Goal: Information Seeking & Learning: Learn about a topic

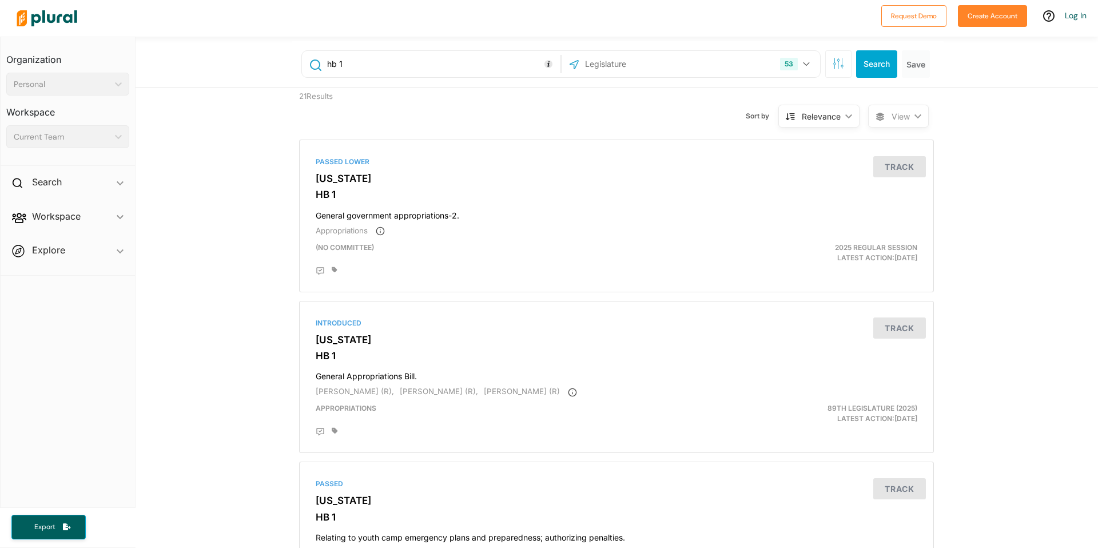
click at [393, 66] on input "hb 1" at bounding box center [442, 64] width 232 height 22
click at [796, 69] on button "53" at bounding box center [796, 64] width 42 height 22
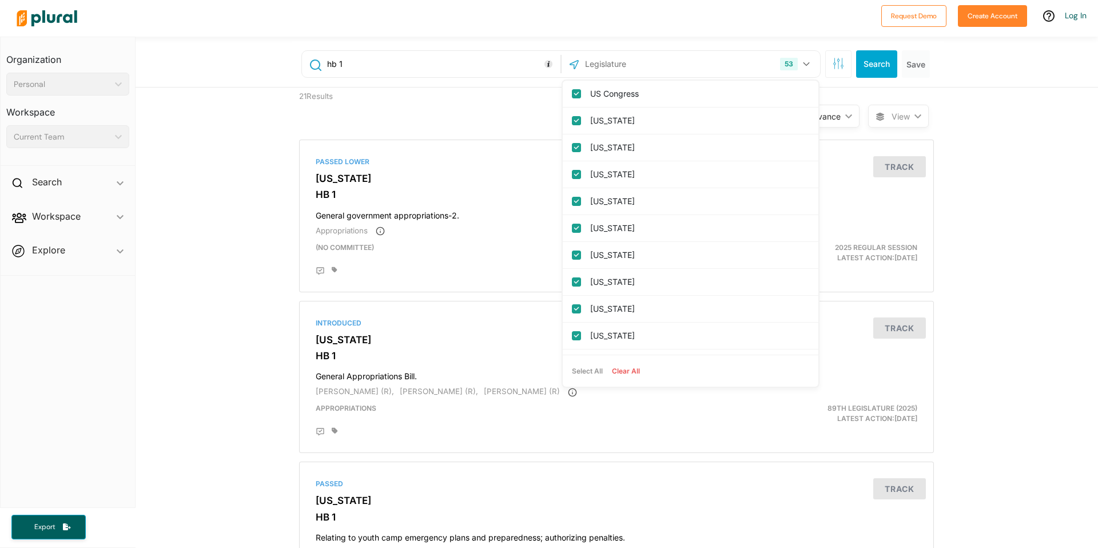
click at [816, 80] on div "hb 1 53 US Congress [US_STATE] [US_STATE] [US_STATE] [US_STATE] [US_STATE] [US_…" at bounding box center [618, 64] width 652 height 46
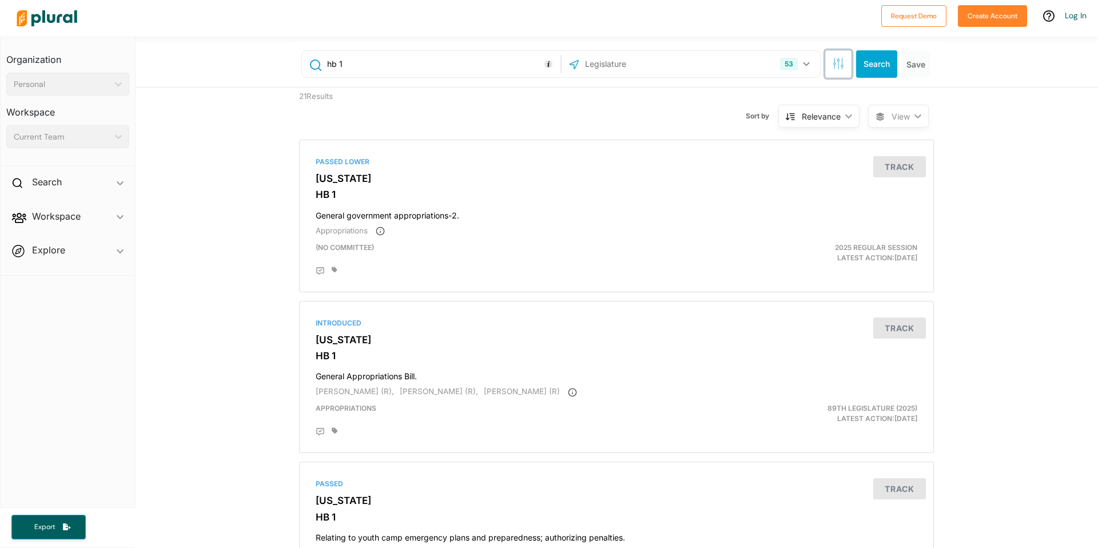
click at [839, 66] on icon "button" at bounding box center [837, 63] width 11 height 11
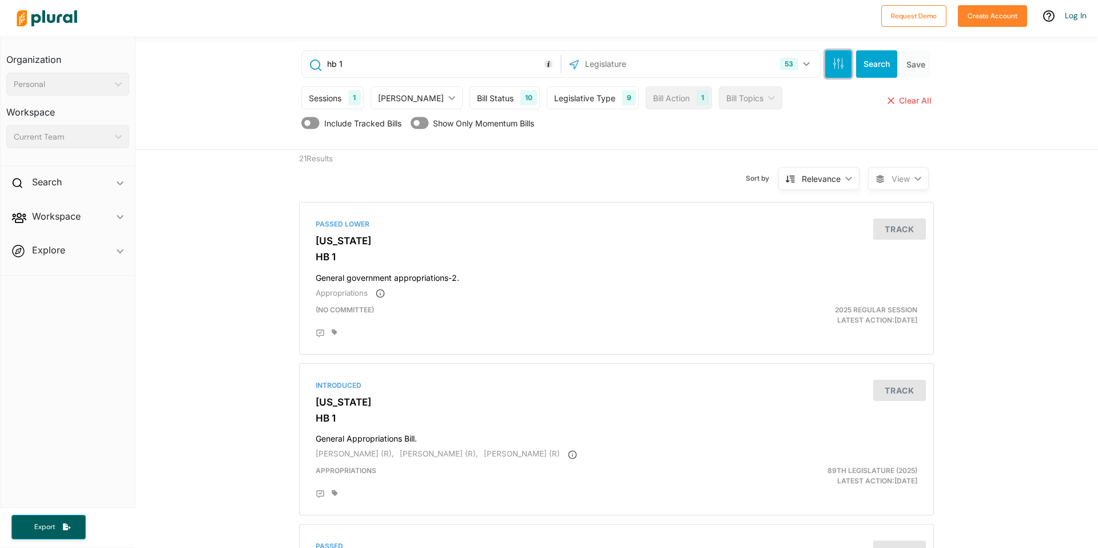
click at [839, 66] on icon "button" at bounding box center [837, 63] width 11 height 11
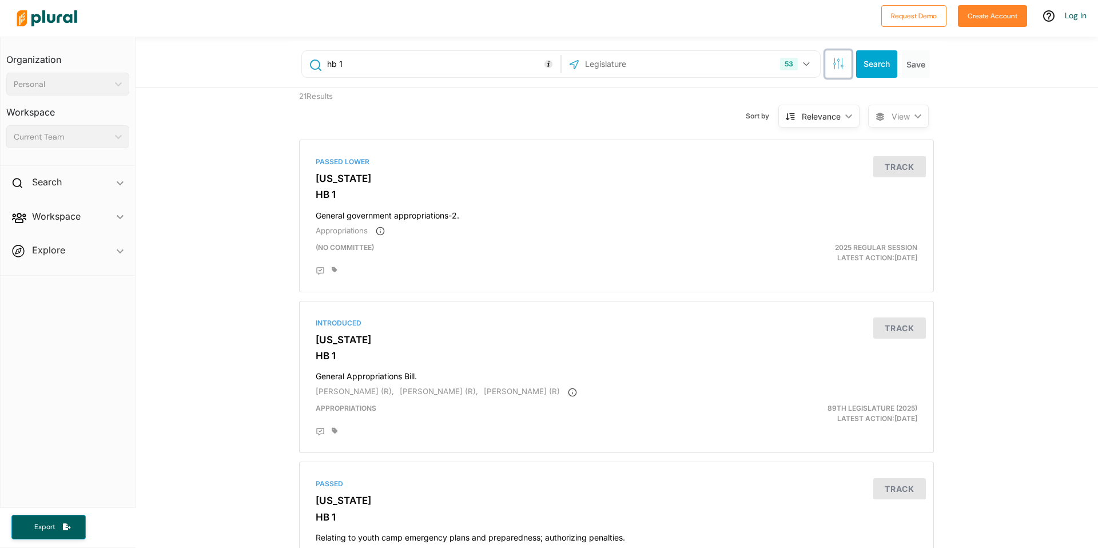
click at [837, 74] on button "button" at bounding box center [838, 63] width 26 height 27
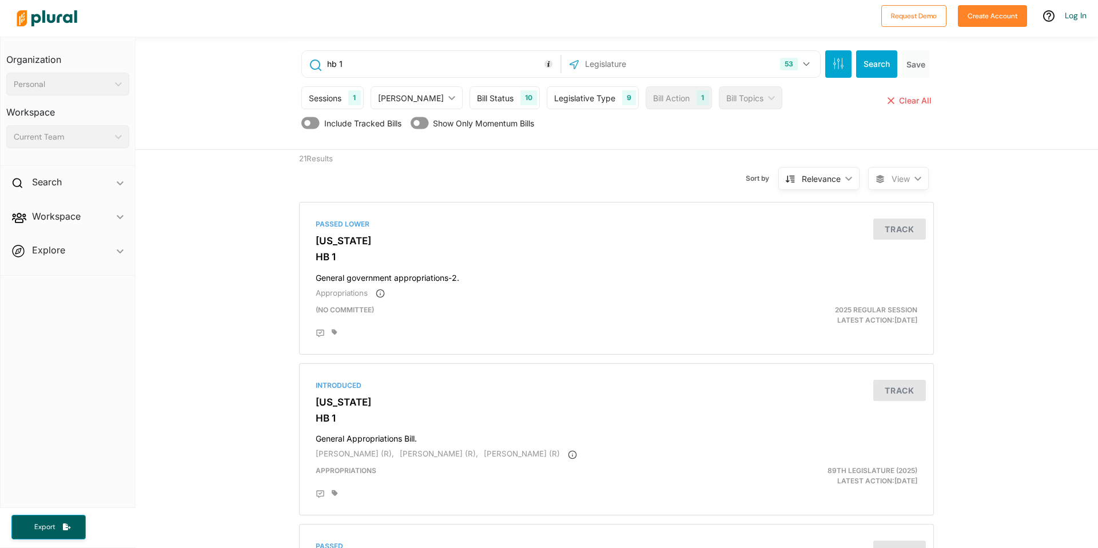
click at [483, 104] on div "Bill Status 10" at bounding box center [504, 97] width 70 height 23
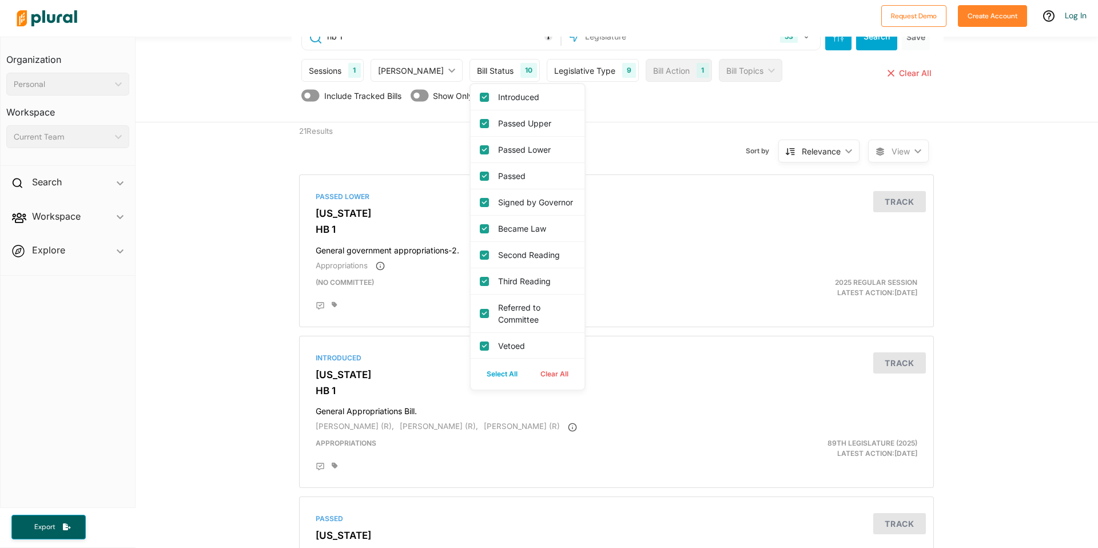
click at [645, 97] on div "Include Tracked Bills Show Only Momentum Bills" at bounding box center [617, 98] width 632 height 22
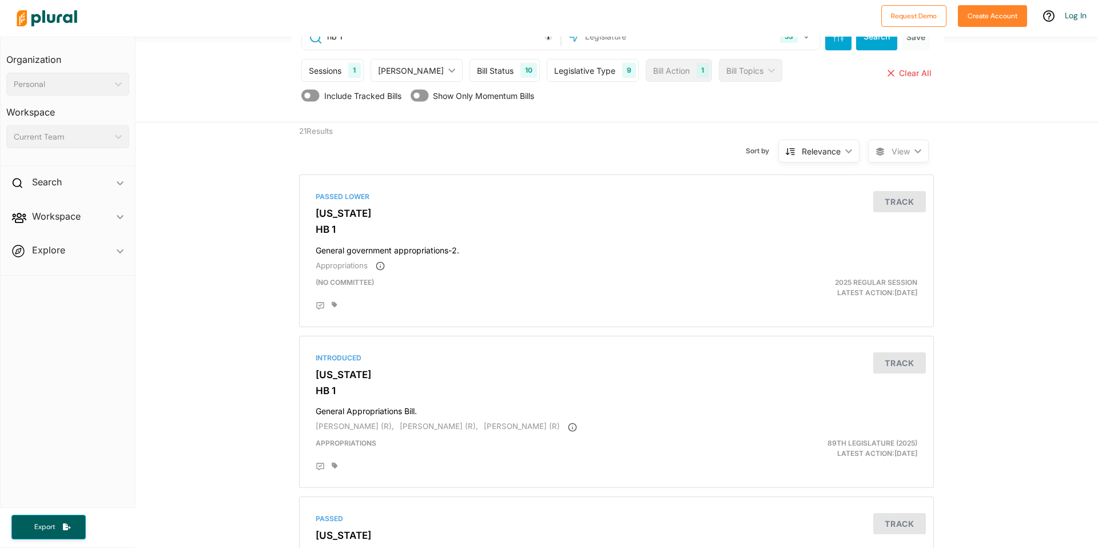
click at [418, 96] on icon at bounding box center [419, 96] width 18 height 12
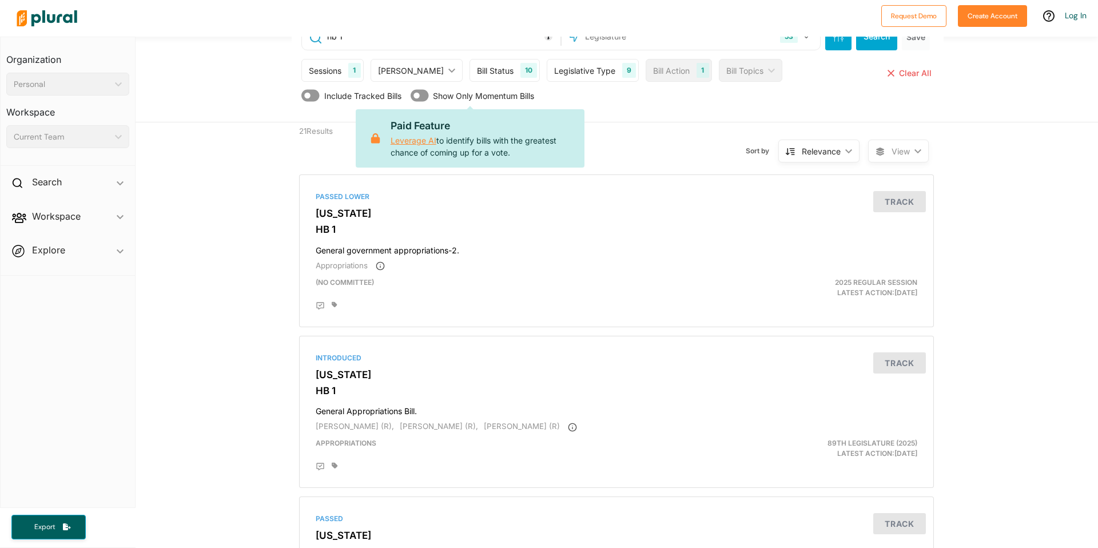
click at [591, 94] on div "Include Tracked Bills Show Only Momentum Bills Paid Feature Leverage AI to iden…" at bounding box center [617, 98] width 632 height 22
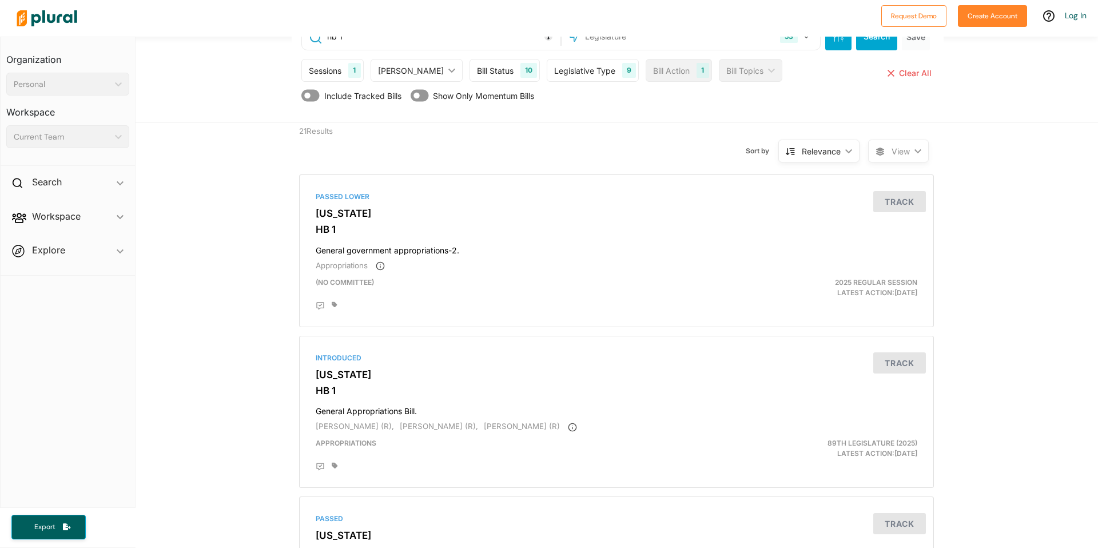
click at [660, 70] on div "Bill Action" at bounding box center [671, 71] width 37 height 12
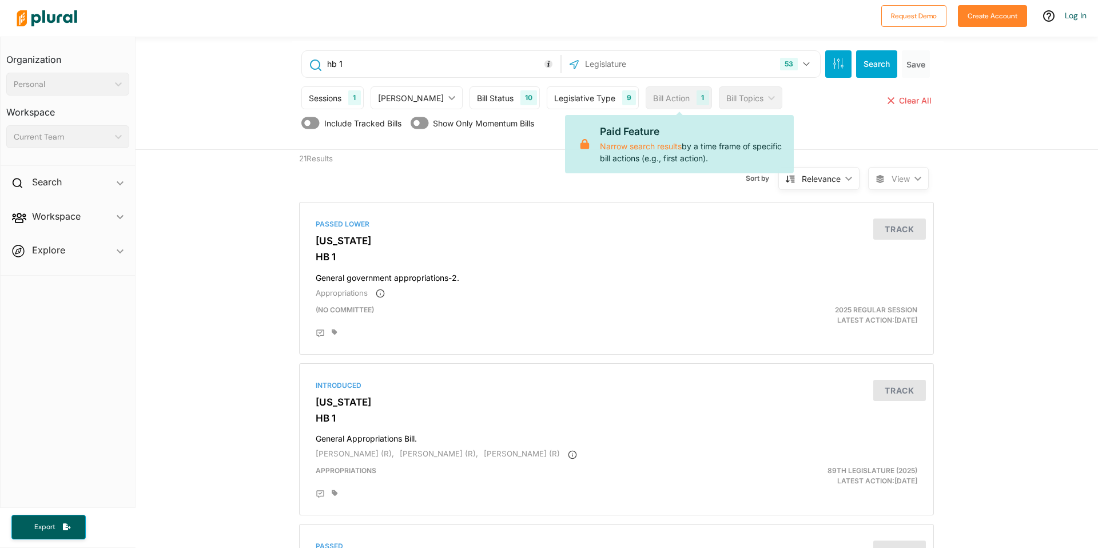
click at [500, 168] on div "Sort by Relevance ic_keyboard_arrow_down Relevance Latest Action Latest Action …" at bounding box center [678, 171] width 380 height 43
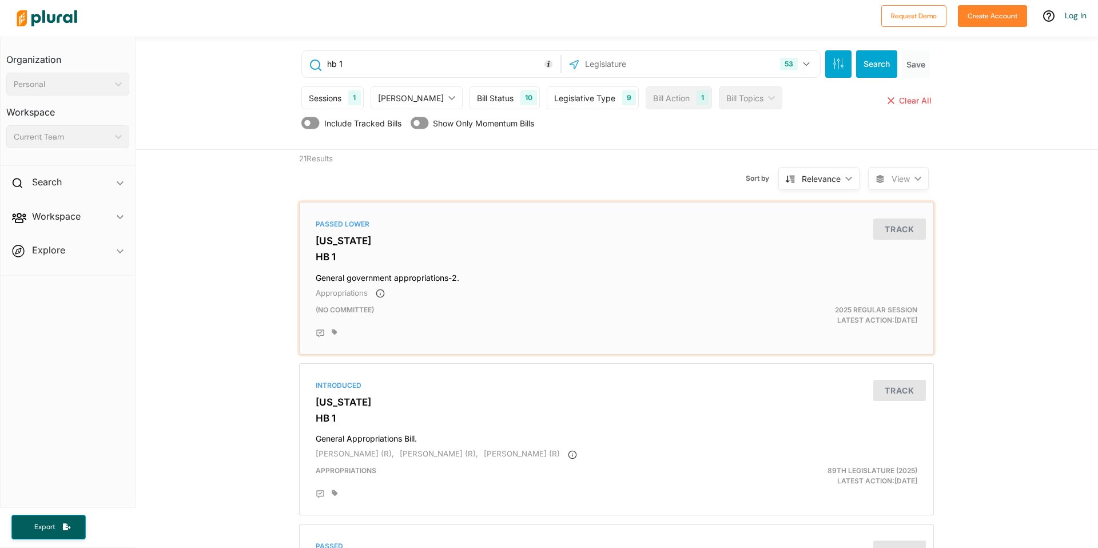
click at [408, 344] on div "Passed Lower [US_STATE] HB 1 General government appropriations-2. Appropriation…" at bounding box center [616, 278] width 624 height 142
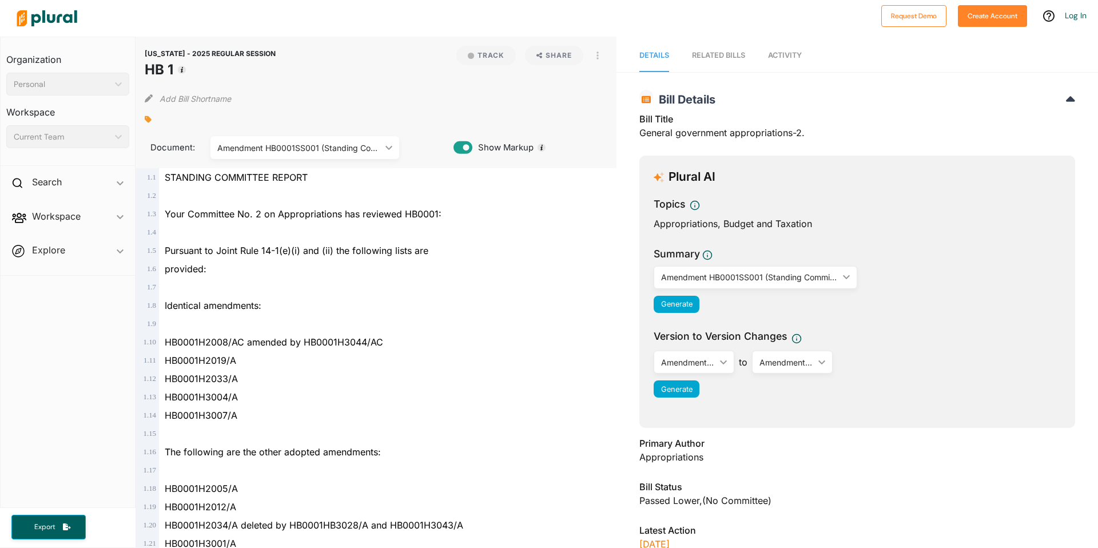
click at [717, 63] on link "RELATED BILLS" at bounding box center [718, 55] width 53 height 33
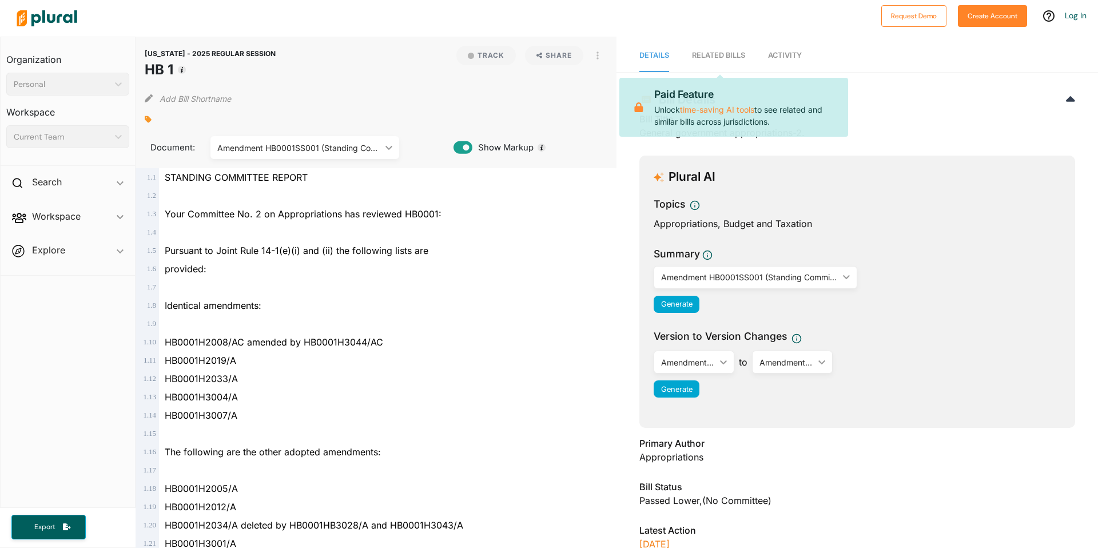
click at [777, 58] on span "Activity" at bounding box center [785, 55] width 34 height 9
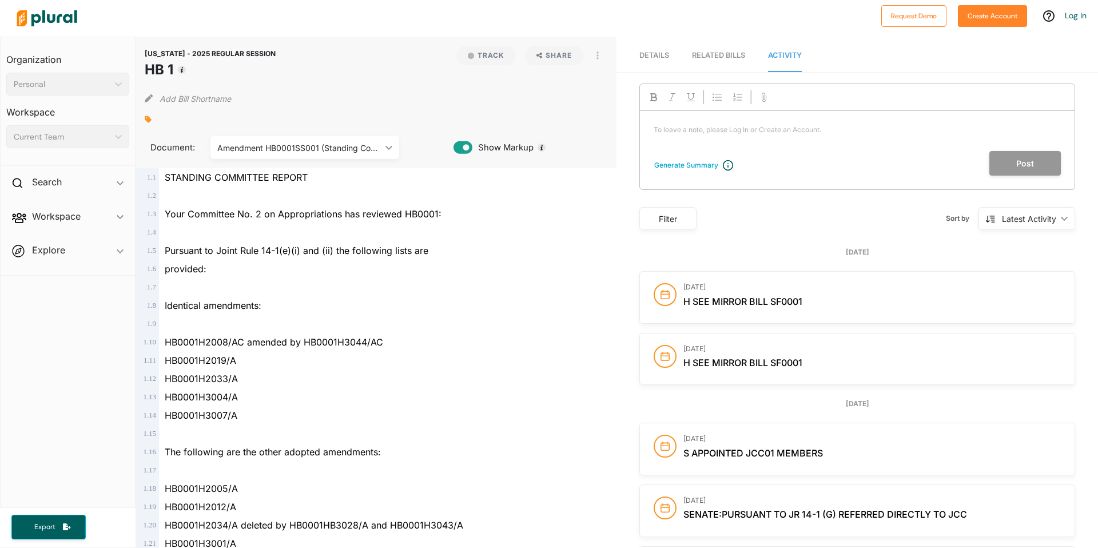
click at [655, 62] on link "Details" at bounding box center [654, 55] width 30 height 33
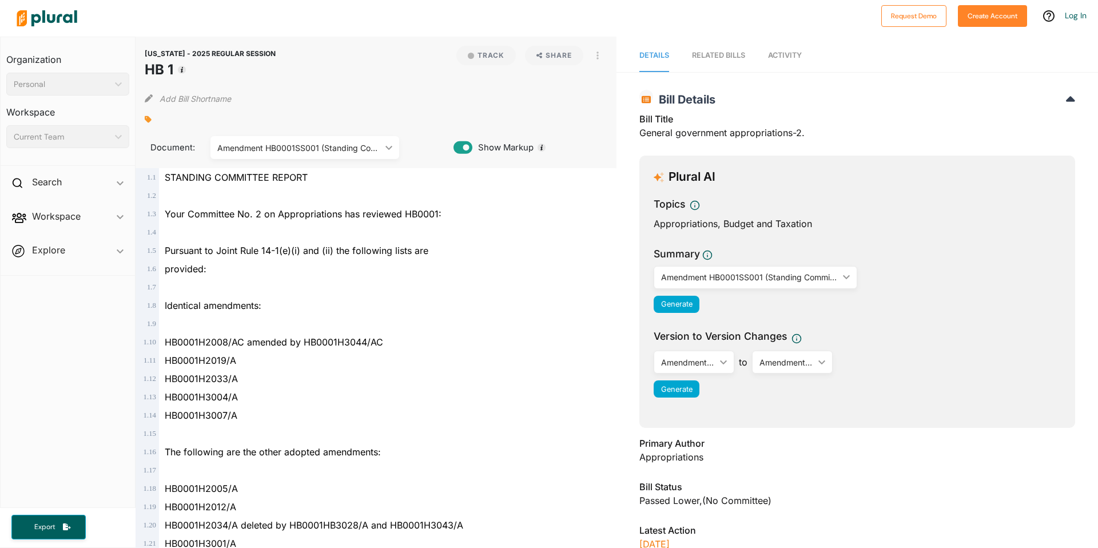
click at [101, 253] on span "Explore ic_keyboard_arrow_down Overview" at bounding box center [68, 252] width 134 height 31
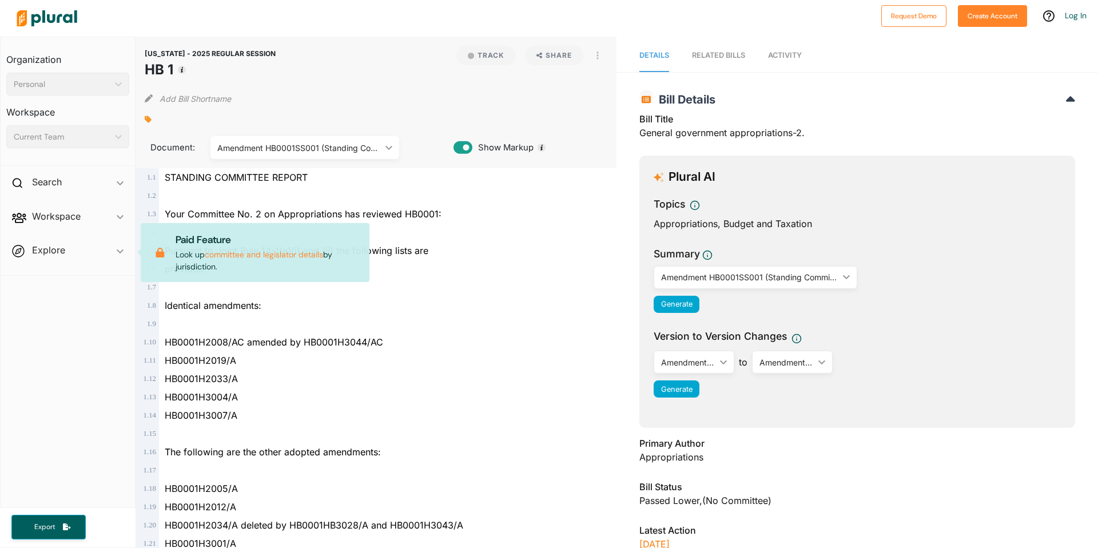
click at [95, 252] on span "Explore ic_keyboard_arrow_down Overview Paid Feature Look up committee and legi…" at bounding box center [68, 252] width 134 height 31
click at [55, 245] on span "Explore ic_keyboard_arrow_down Overview Paid Feature Look up committee and legi…" at bounding box center [68, 252] width 134 height 31
